Goal: Task Accomplishment & Management: Use online tool/utility

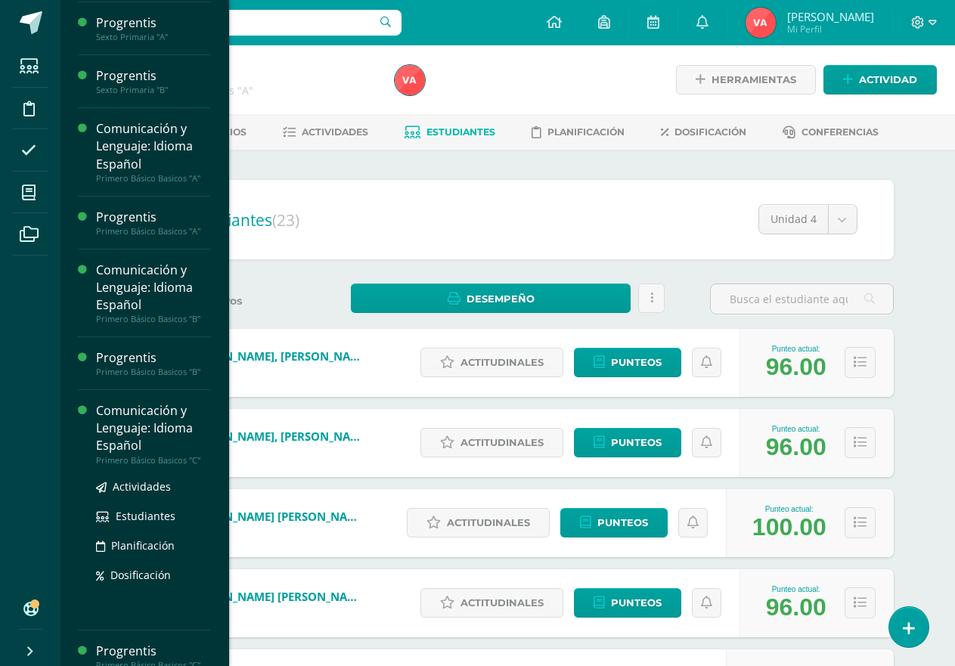
click at [161, 422] on div "Comunicación y Lenguaje: Idioma Español" at bounding box center [153, 428] width 115 height 52
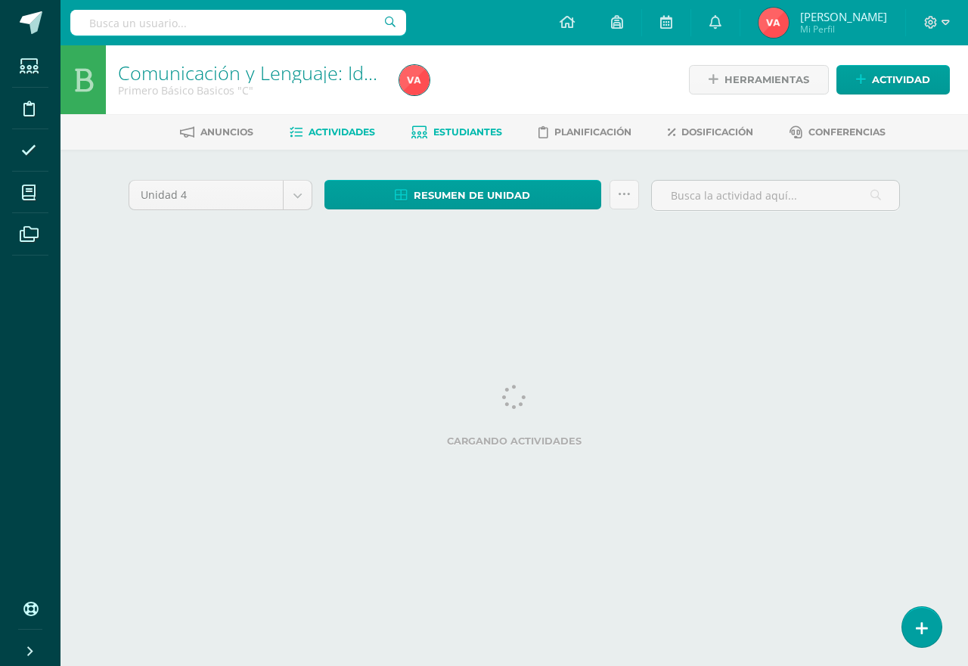
click at [486, 129] on span "Estudiantes" at bounding box center [467, 131] width 69 height 11
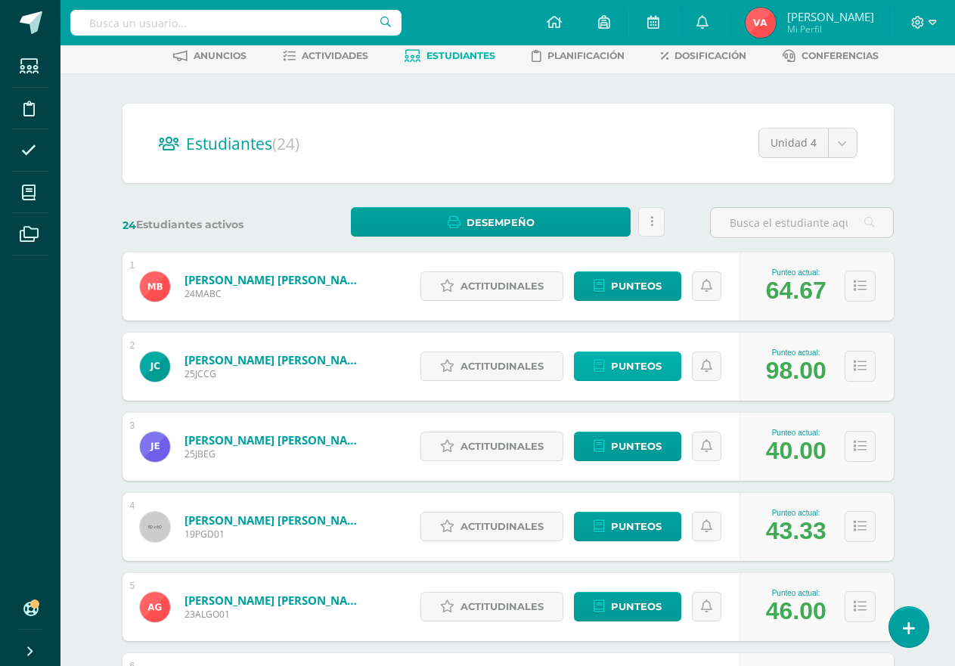
scroll to position [151, 0]
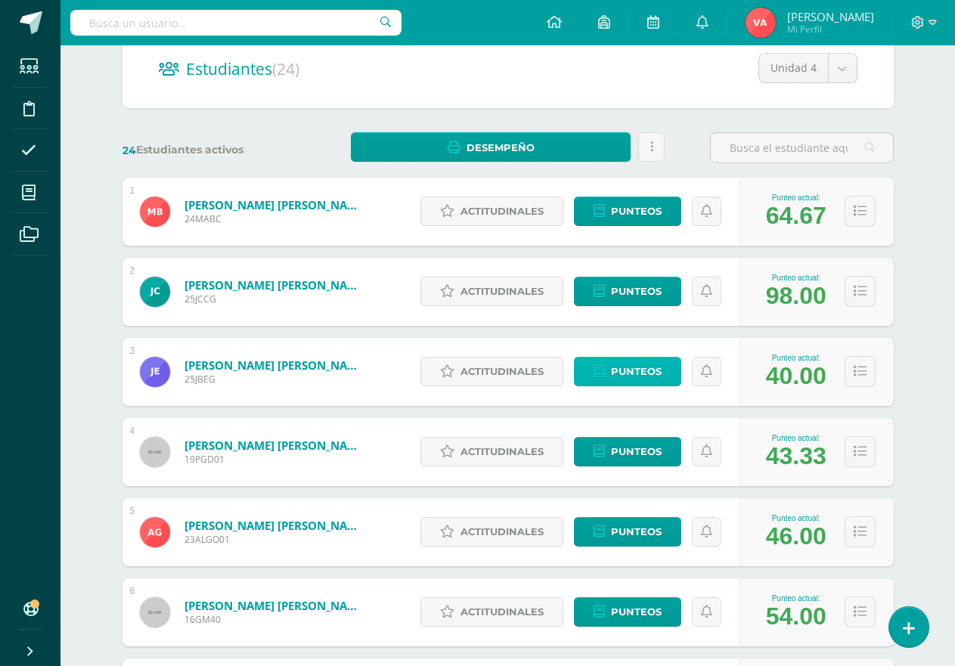
click at [634, 370] on span "Punteos" at bounding box center [636, 372] width 51 height 28
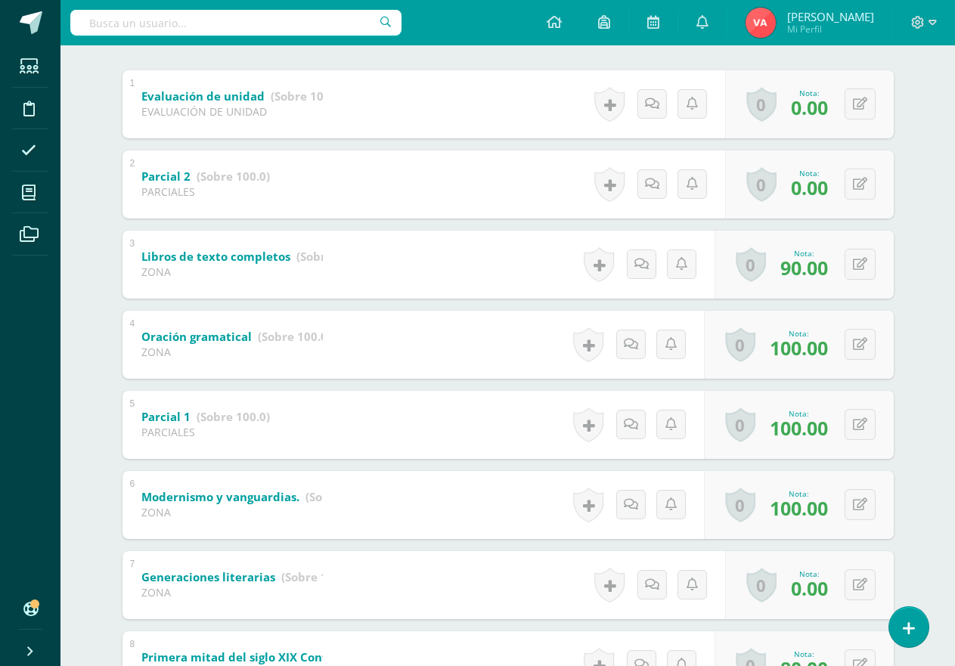
scroll to position [378, 0]
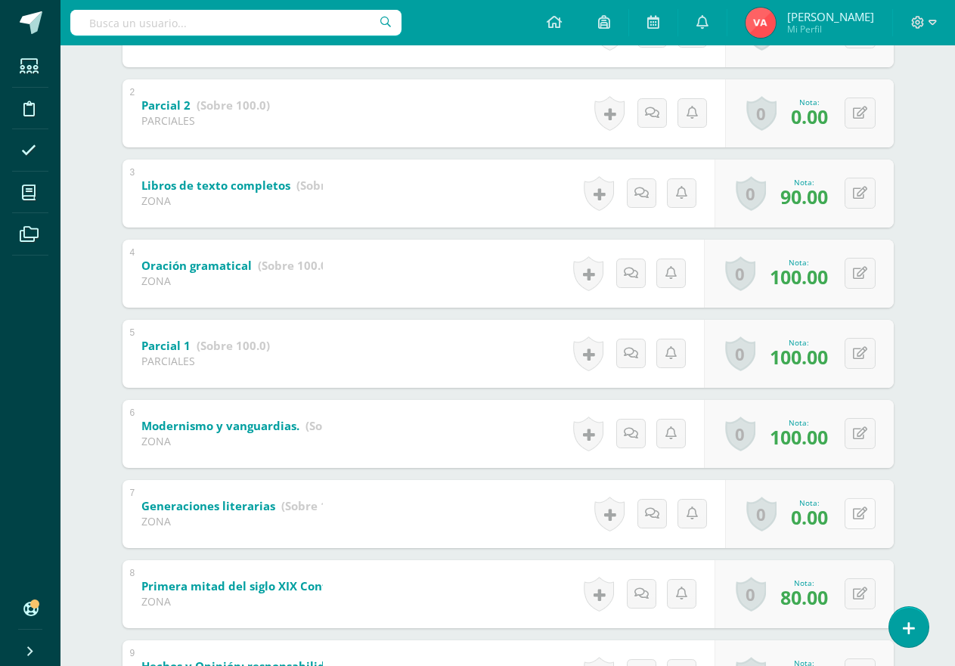
click at [861, 511] on icon at bounding box center [860, 513] width 14 height 13
type input "50"
click at [824, 519] on icon at bounding box center [830, 519] width 14 height 13
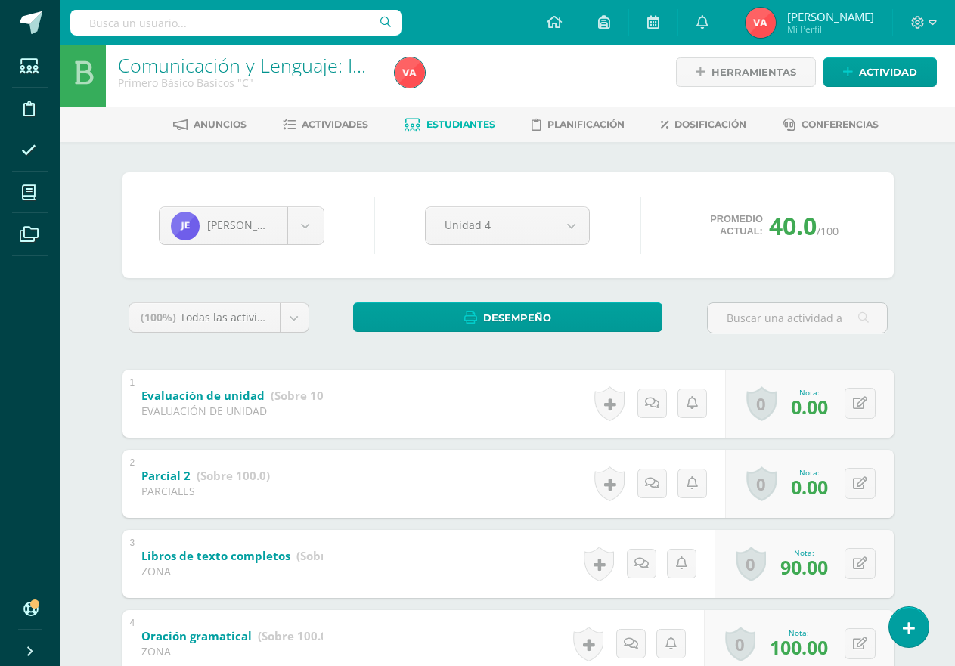
scroll to position [0, 0]
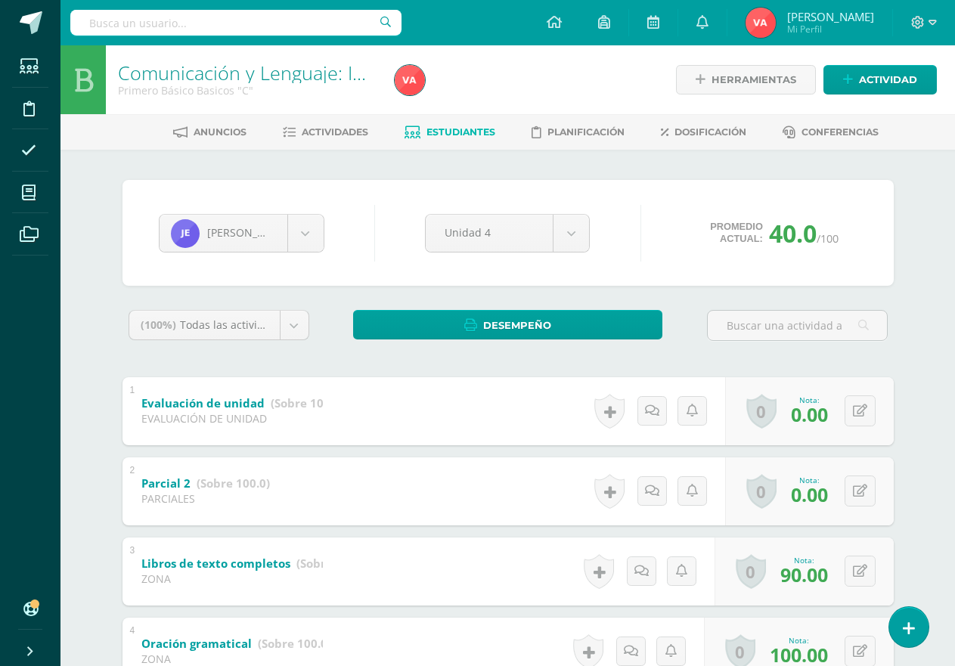
click at [476, 129] on span "Estudiantes" at bounding box center [460, 131] width 69 height 11
